Goal: Check status: Check status

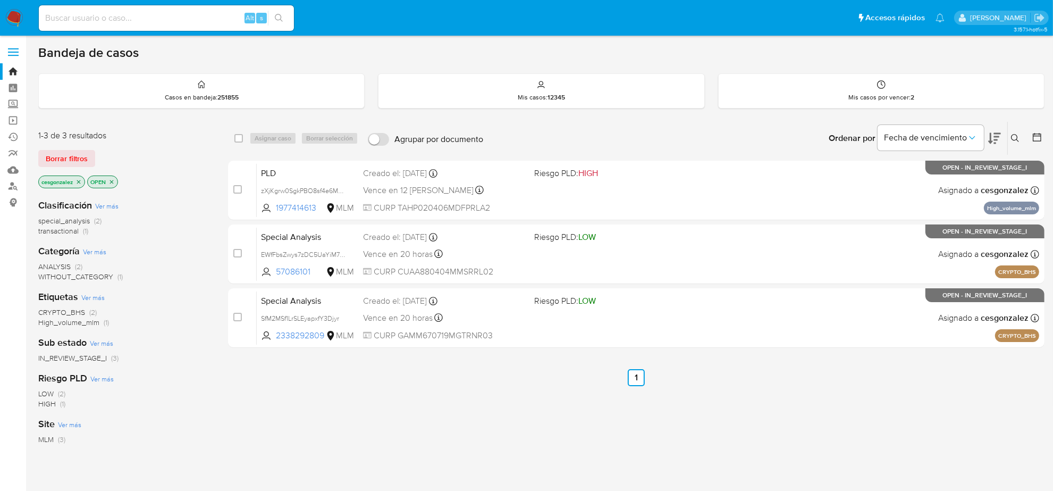
click at [76, 21] on input at bounding box center [166, 18] width 255 height 14
paste input "137343033"
type input "137343033"
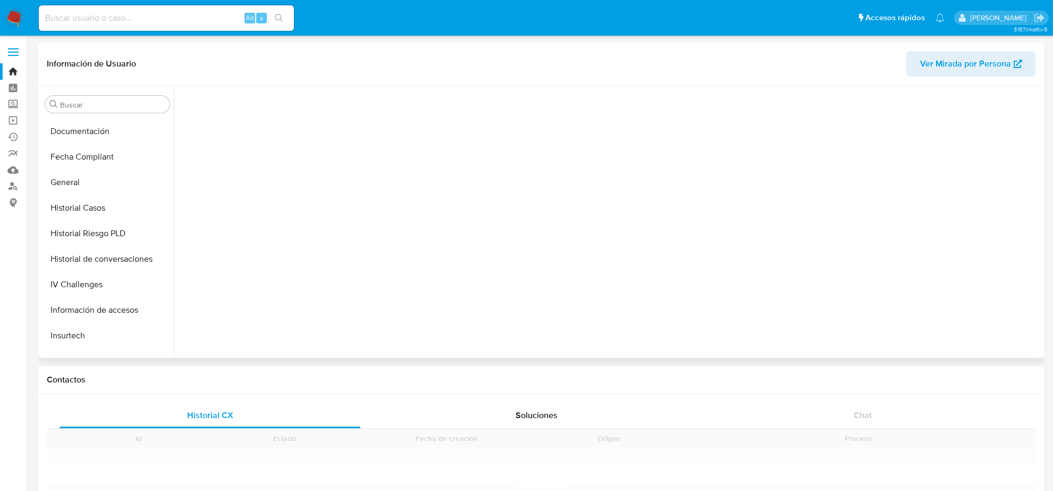
scroll to position [448, 0]
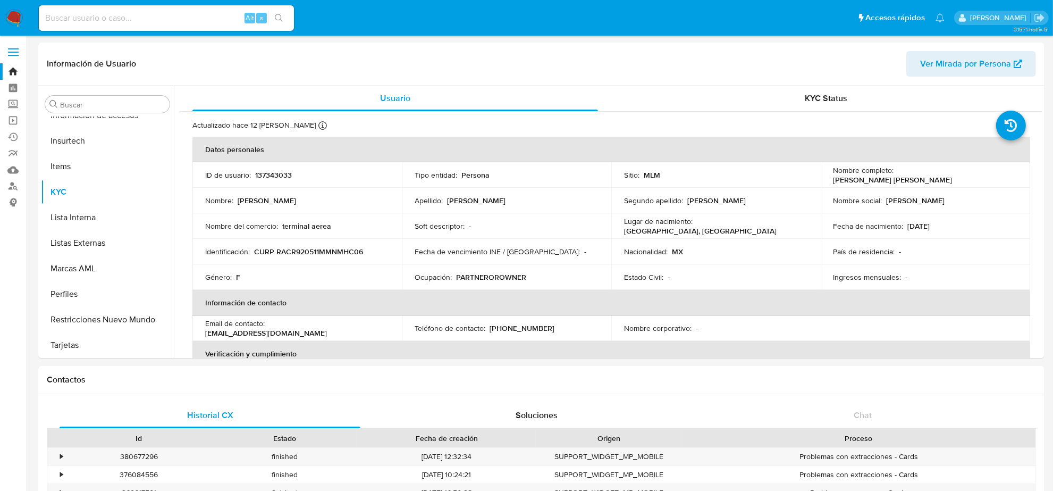
select select "10"
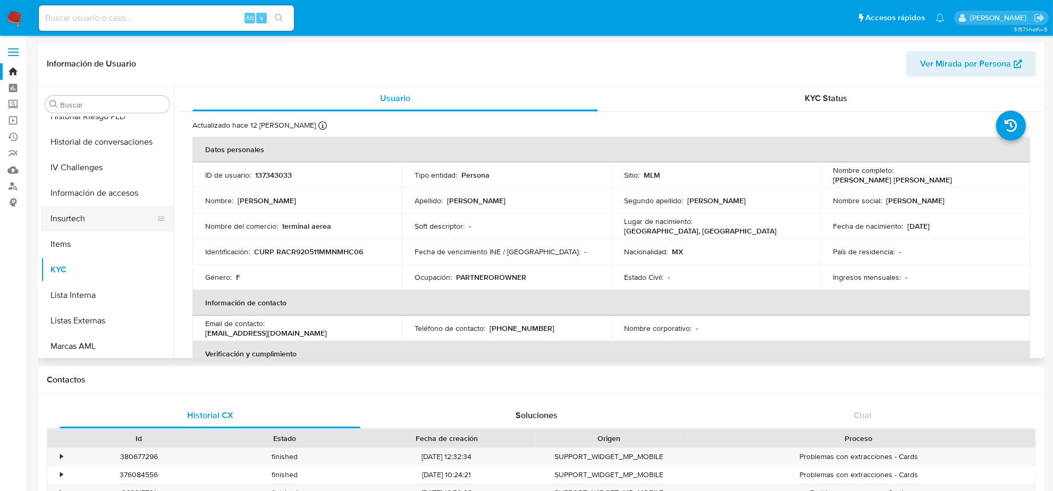
scroll to position [249, 0]
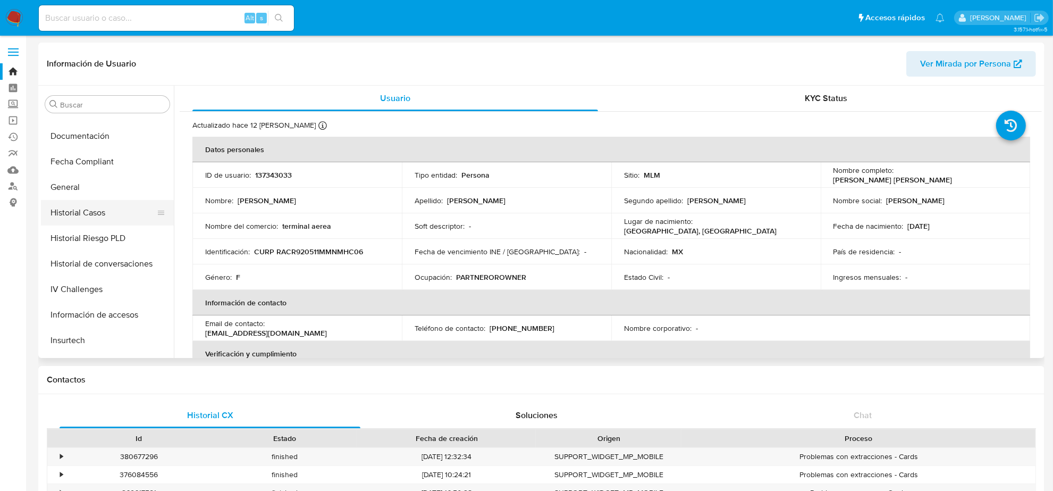
click at [97, 216] on button "Historial Casos" at bounding box center [103, 213] width 124 height 26
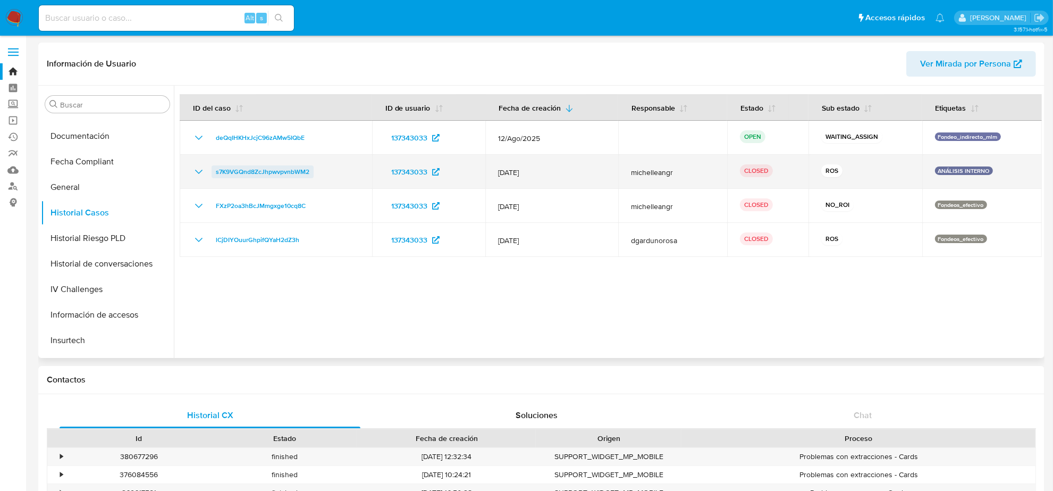
click at [239, 172] on span "s7K9VGQnd8ZcJhpwvpvnbWM2" at bounding box center [263, 171] width 94 height 13
click at [198, 172] on icon "Mostrar/Ocultar" at bounding box center [198, 171] width 13 height 13
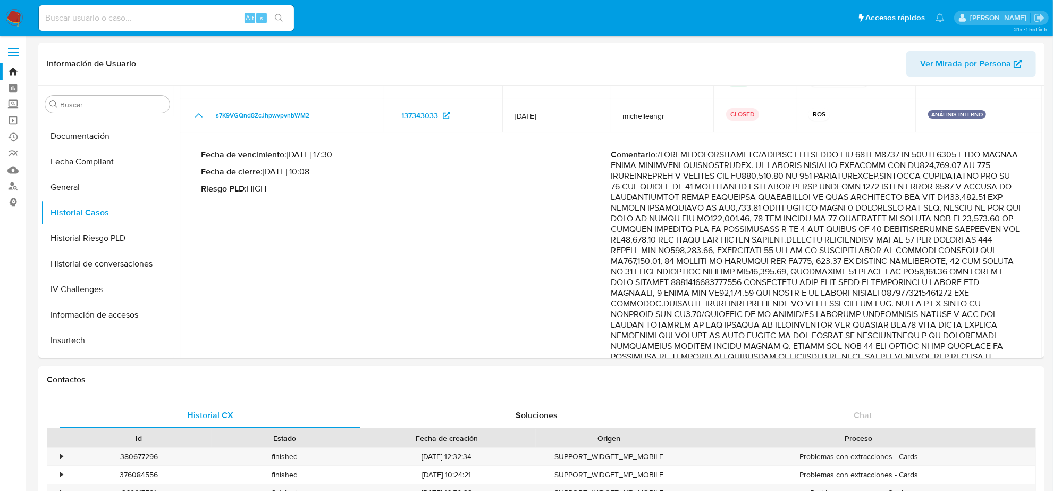
scroll to position [0, 0]
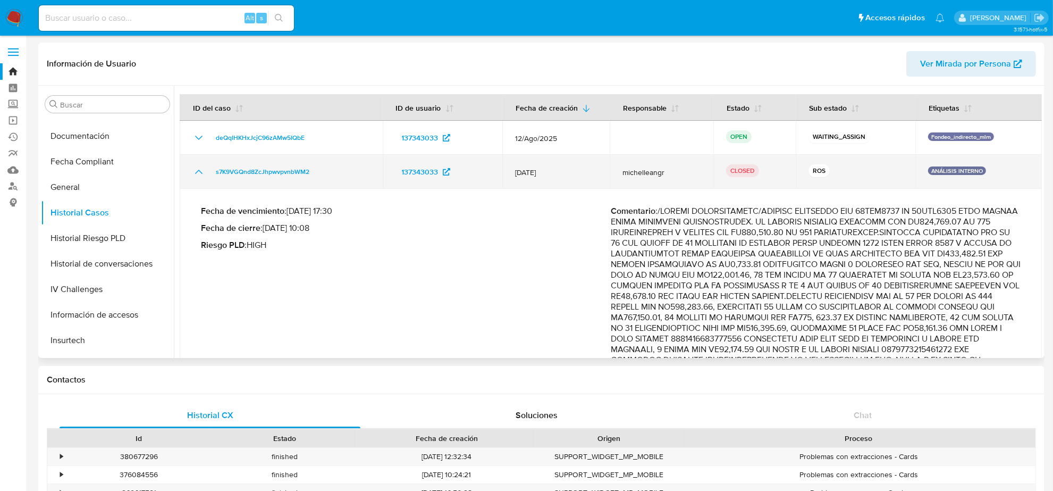
click at [199, 174] on icon "Mostrar/Ocultar" at bounding box center [198, 171] width 13 height 13
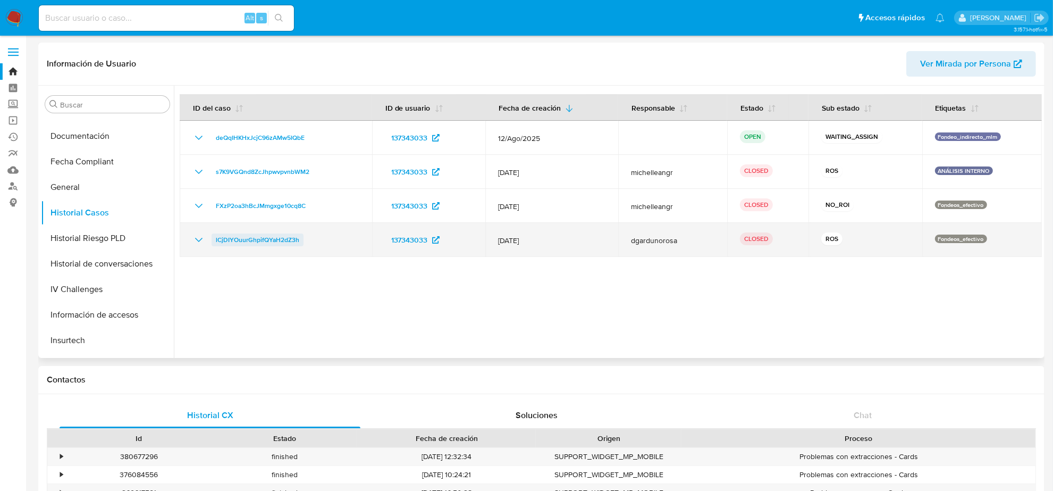
click at [262, 238] on span "lCjDIYOuurGhpifQYaH2dZ3h" at bounding box center [257, 239] width 83 height 13
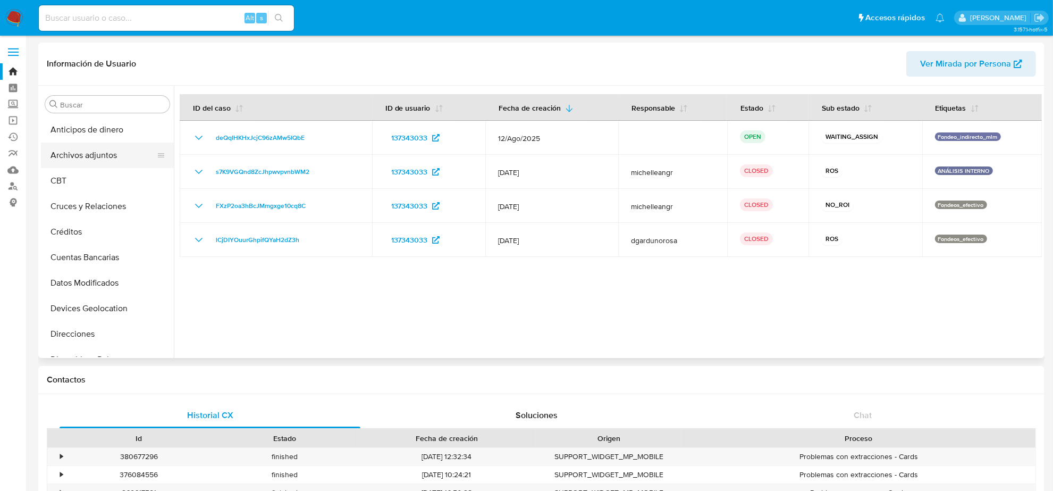
click at [99, 157] on button "Archivos adjuntos" at bounding box center [103, 156] width 124 height 26
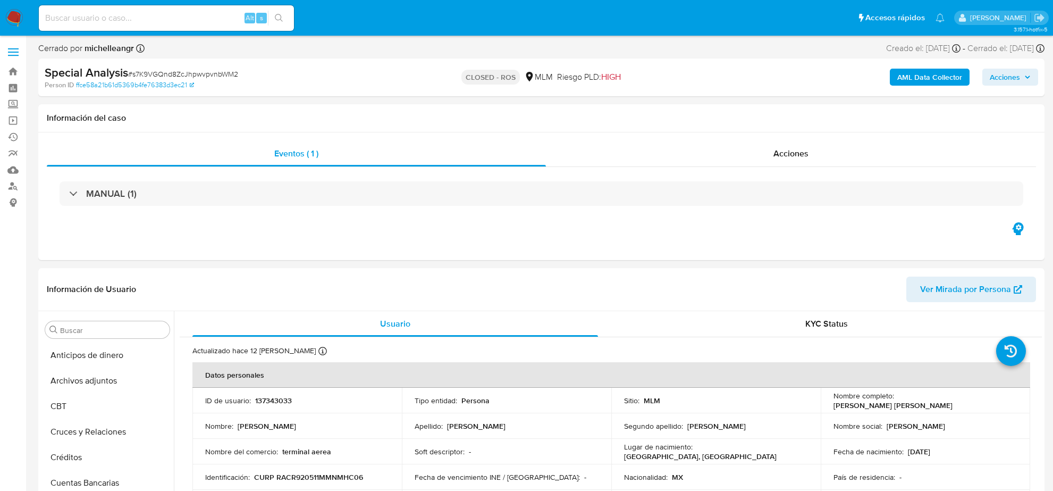
select select "10"
click at [799, 154] on span "Acciones" at bounding box center [791, 153] width 35 height 12
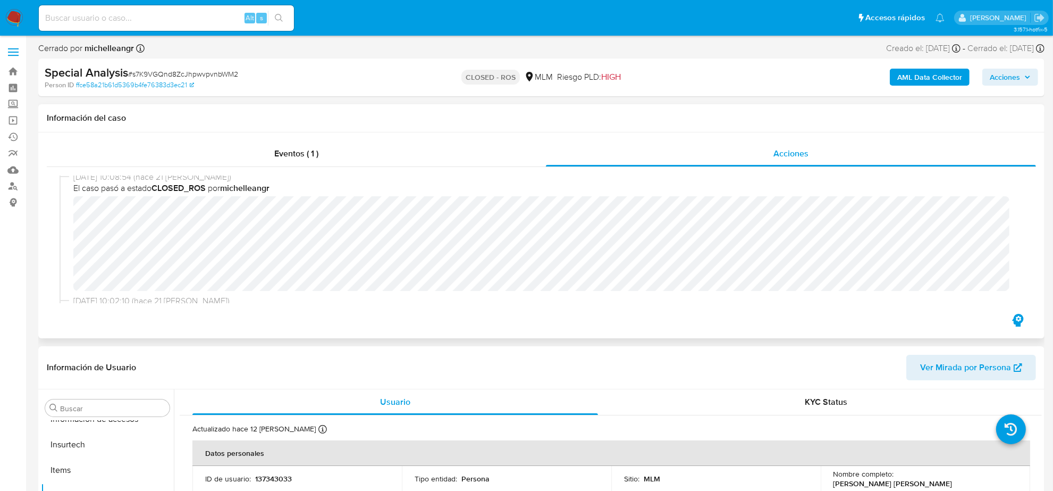
scroll to position [0, 0]
click at [212, 72] on span "# s7K9VGQnd8ZcJhpwvpvnbWM2" at bounding box center [183, 74] width 110 height 11
copy span "s7K9VGQnd8ZcJhpwvpvnbWM2"
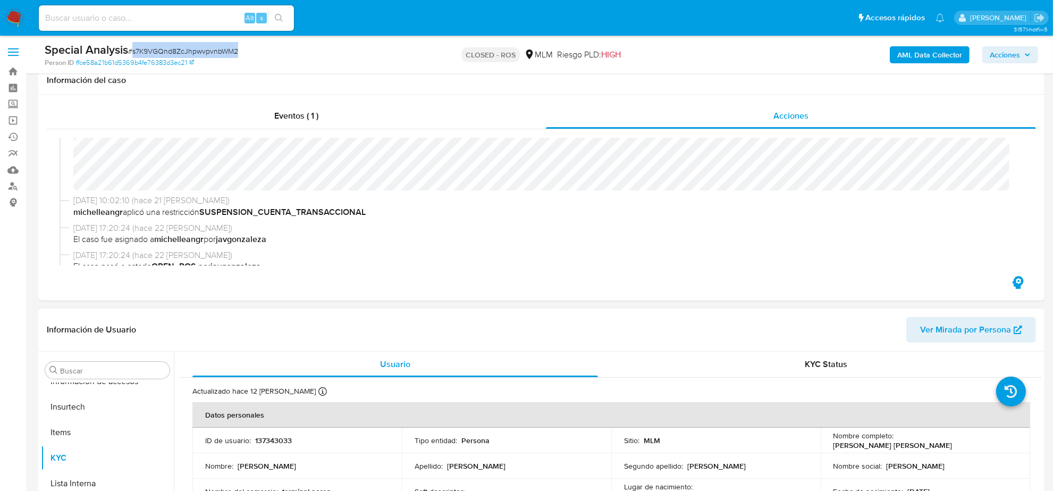
scroll to position [66, 0]
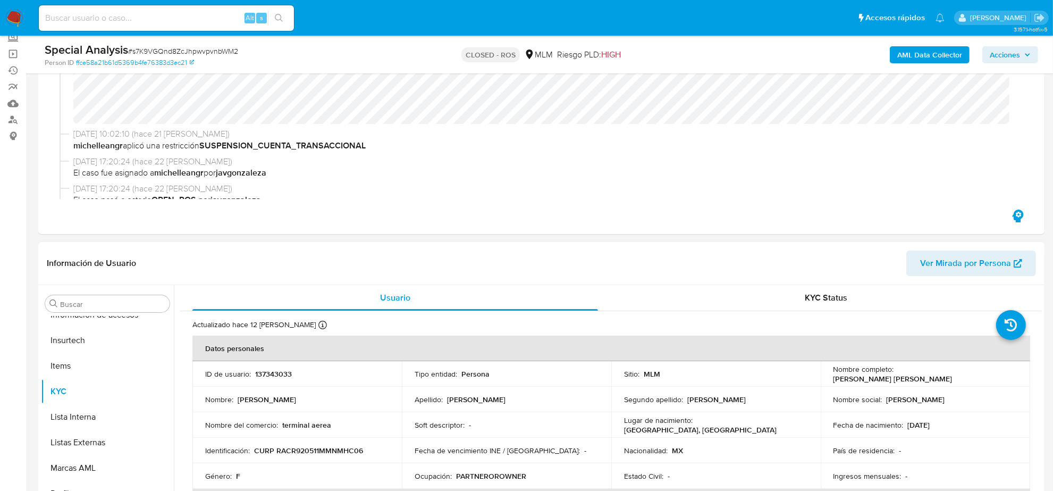
click at [280, 375] on p "137343033" at bounding box center [273, 374] width 37 height 10
copy p "137343033"
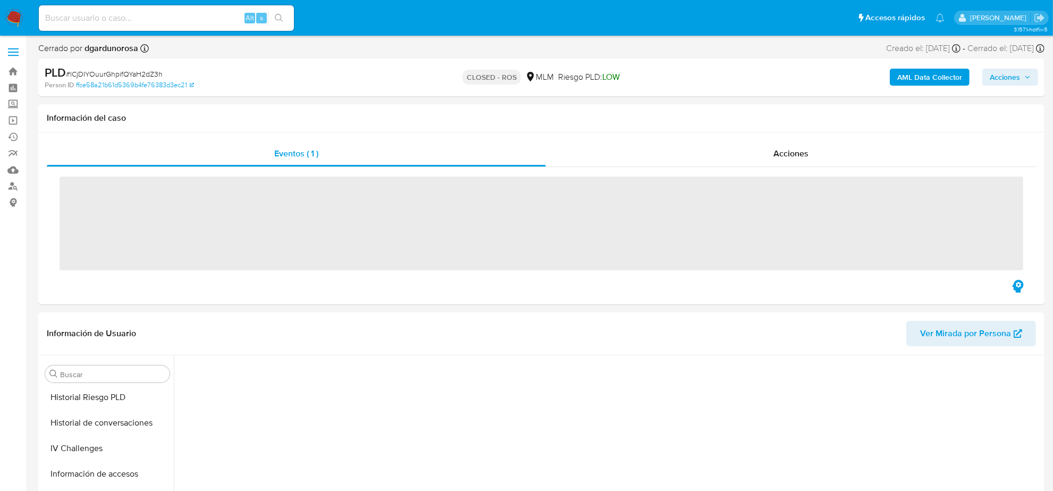
scroll to position [448, 0]
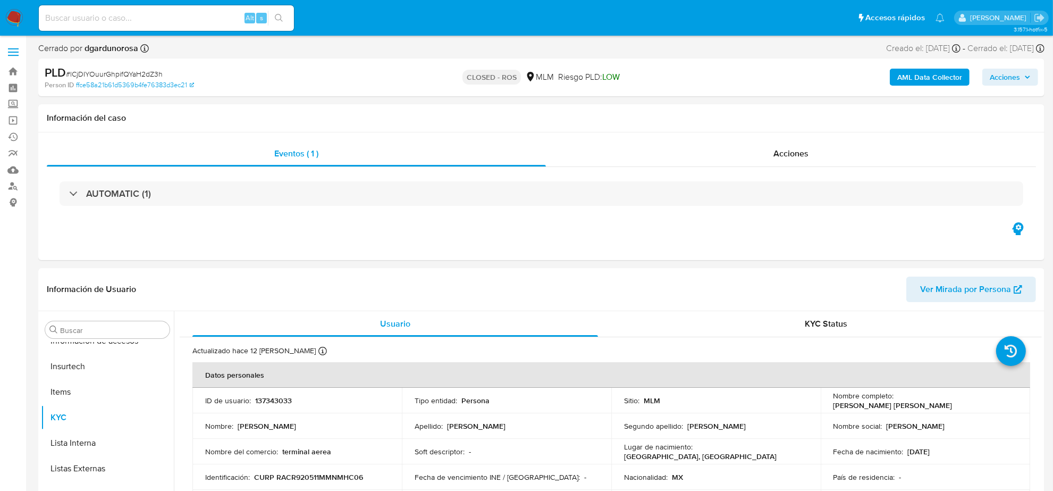
select select "10"
click at [803, 163] on div "Acciones" at bounding box center [791, 154] width 490 height 26
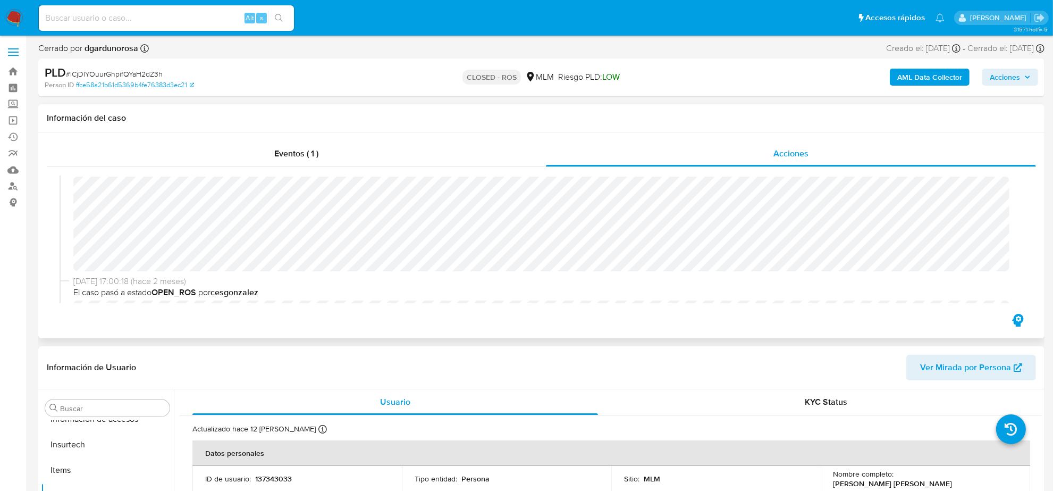
scroll to position [0, 0]
